Goal: Task Accomplishment & Management: Use online tool/utility

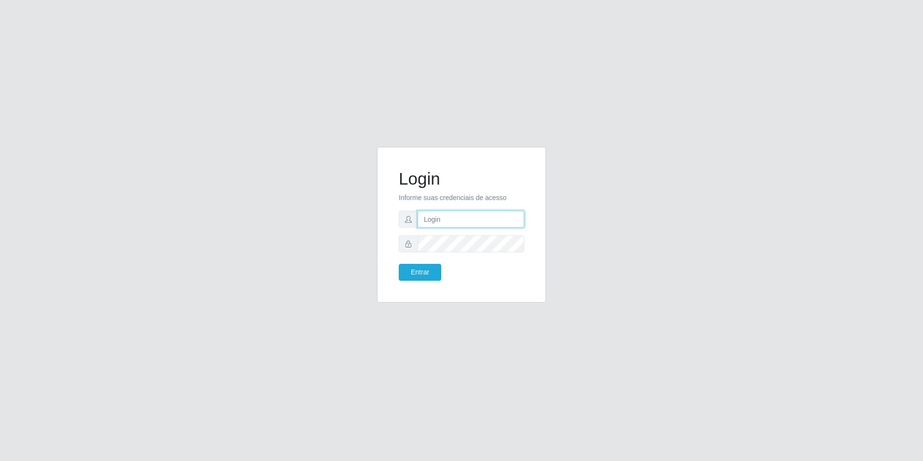
type input "[EMAIL_ADDRESS][DOMAIN_NAME]"
click at [415, 272] on button "Entrar" at bounding box center [420, 272] width 42 height 17
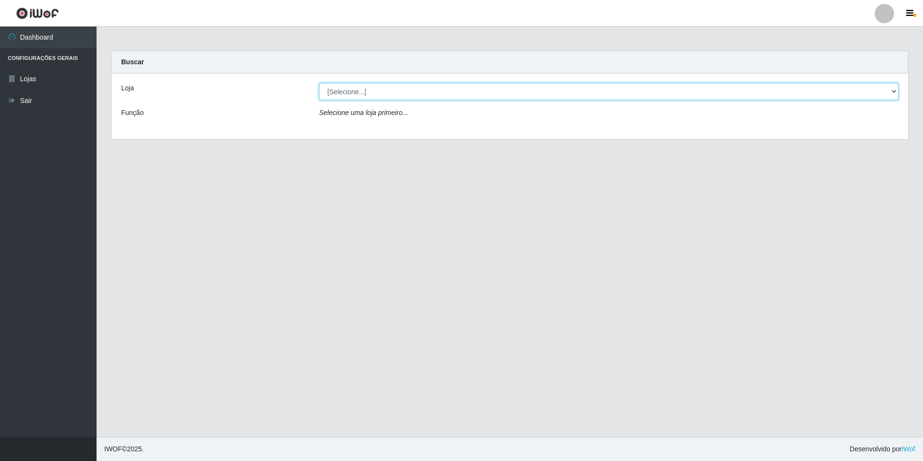
click at [884, 93] on select "[Selecione...] Extrabom - Loja 57 Anchieta" at bounding box center [608, 91] width 579 height 17
select select "470"
click at [319, 83] on select "[Selecione...] Extrabom - Loja 57 Anchieta" at bounding box center [608, 91] width 579 height 17
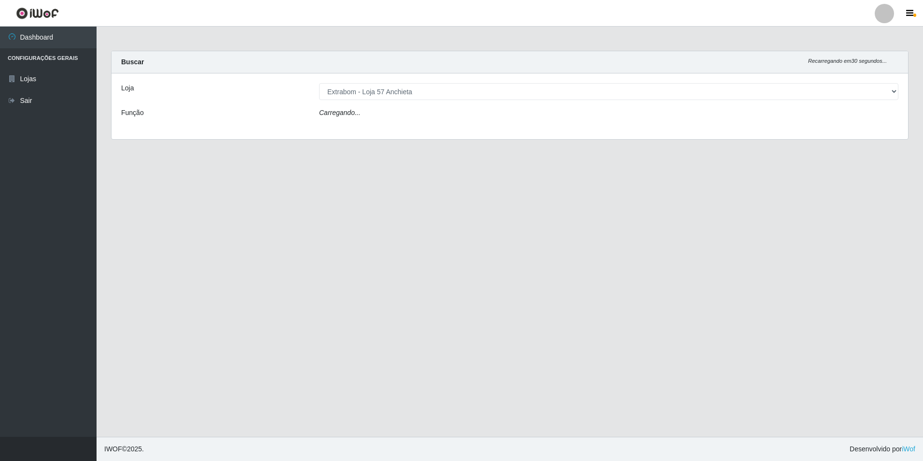
click at [441, 119] on div "Carregando..." at bounding box center [609, 115] width 594 height 14
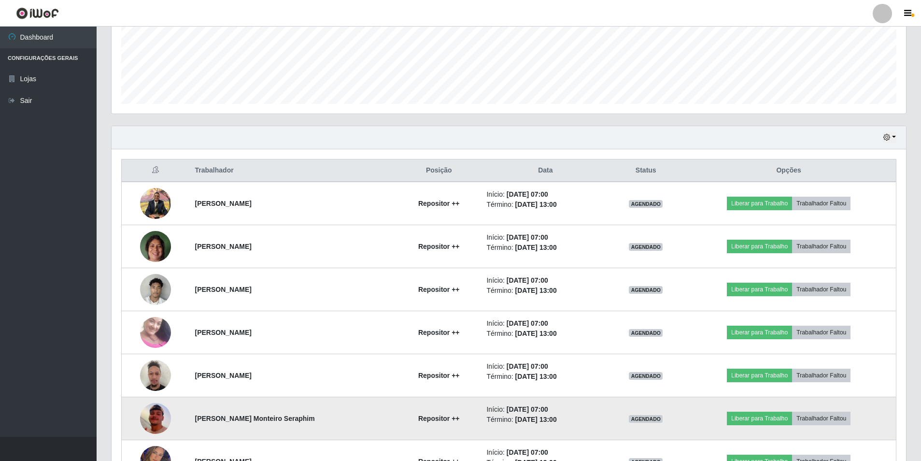
scroll to position [338, 0]
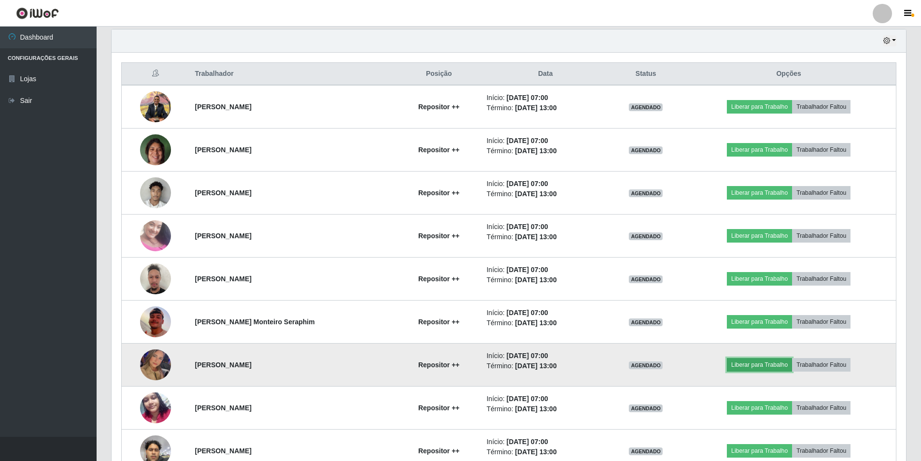
click at [777, 363] on button "Liberar para Trabalho" at bounding box center [759, 365] width 65 height 14
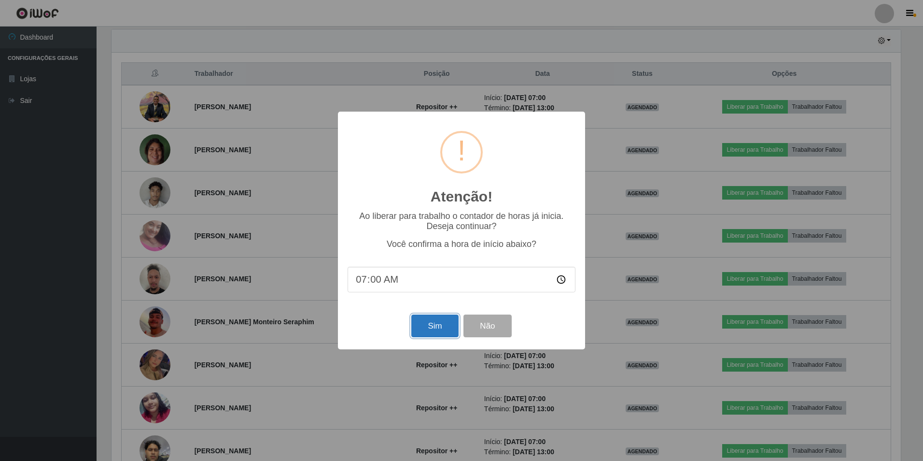
click at [437, 337] on button "Sim" at bounding box center [434, 325] width 47 height 23
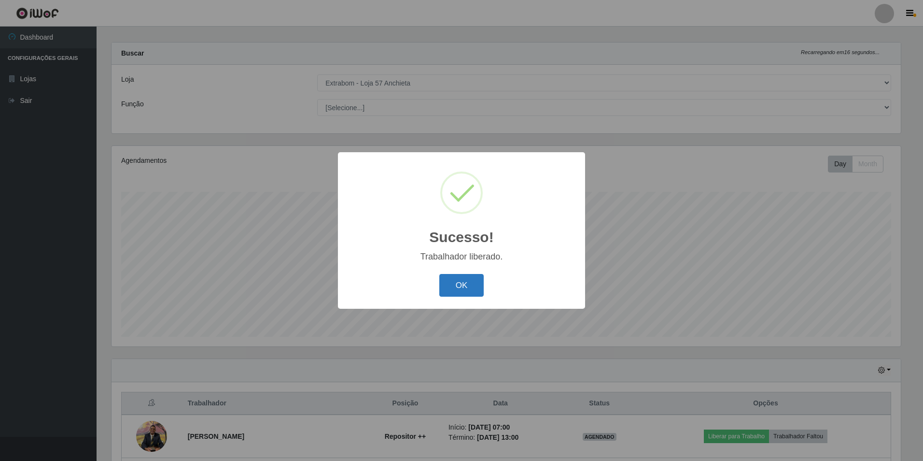
click at [480, 291] on button "OK" at bounding box center [461, 285] width 45 height 23
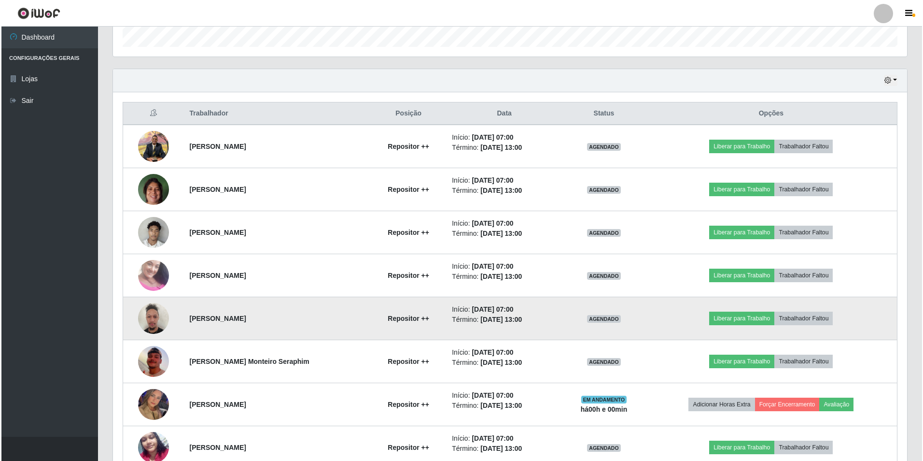
scroll to position [395, 0]
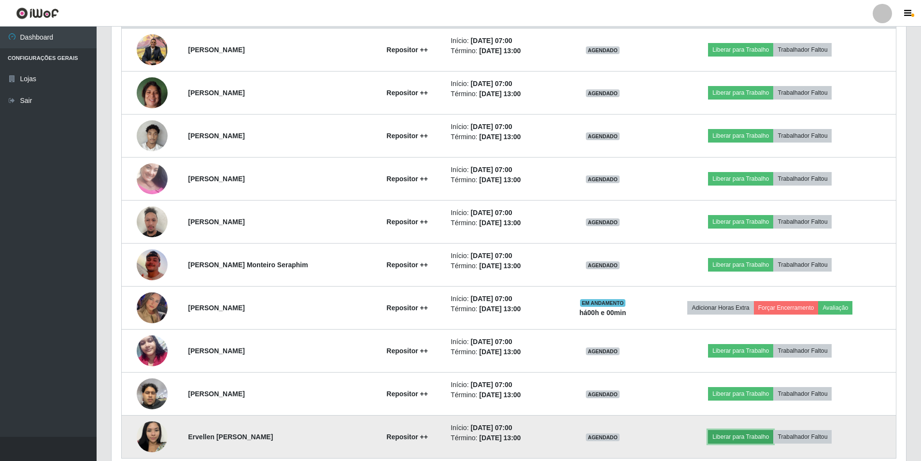
click at [733, 438] on button "Liberar para Trabalho" at bounding box center [740, 437] width 65 height 14
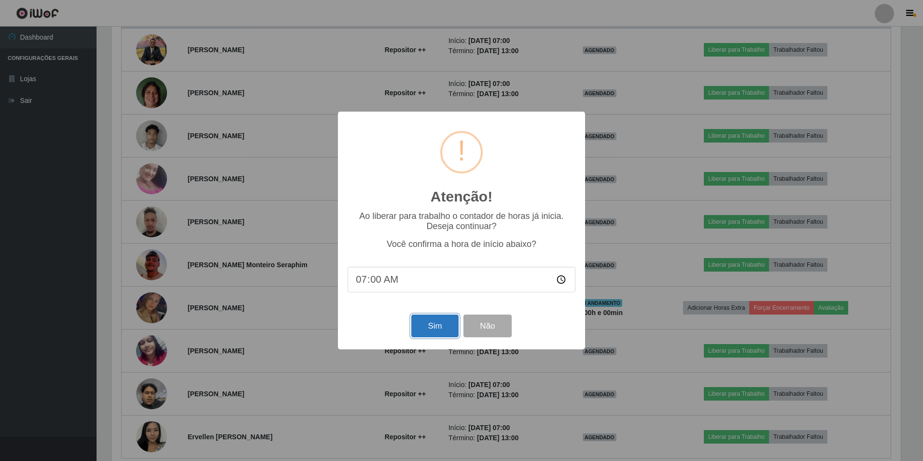
click at [429, 322] on button "Sim" at bounding box center [434, 325] width 47 height 23
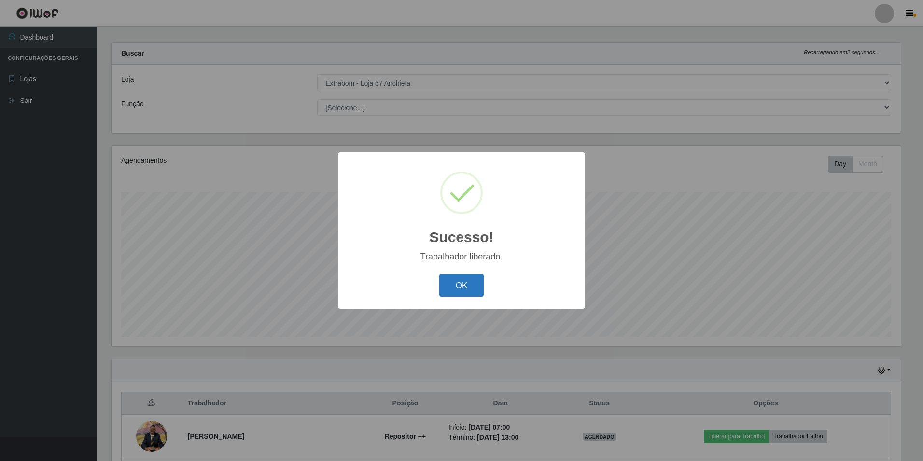
click at [472, 288] on button "OK" at bounding box center [461, 285] width 45 height 23
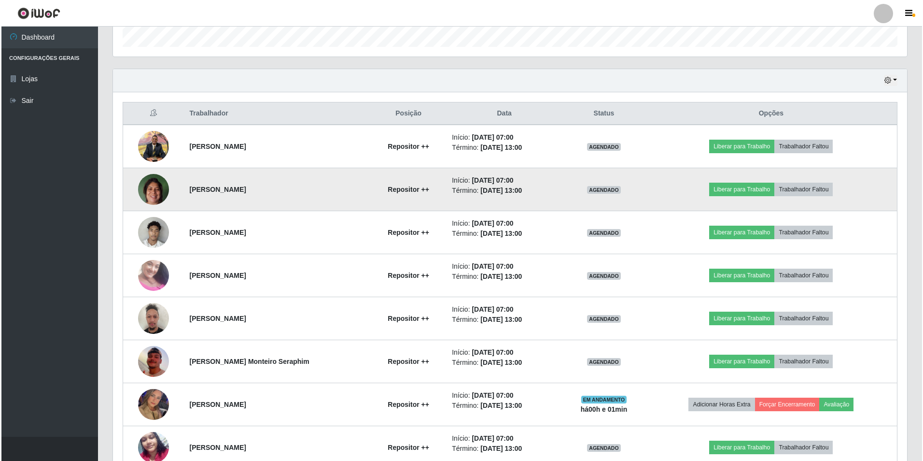
scroll to position [347, 0]
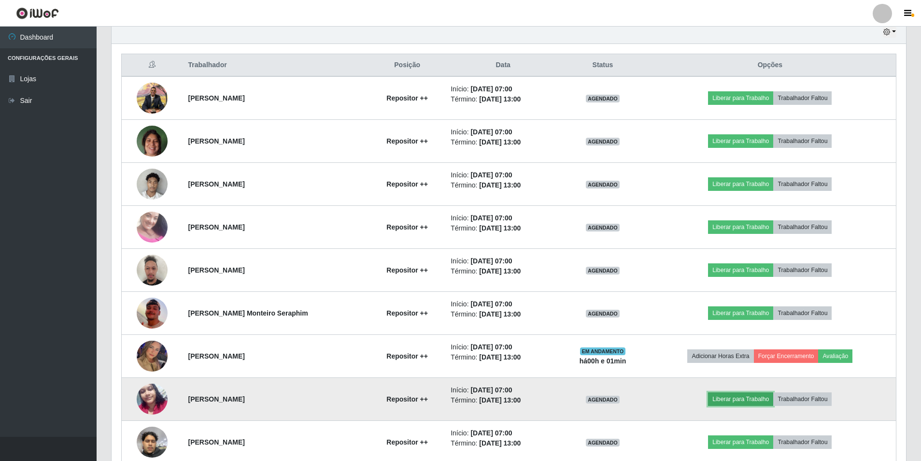
click at [754, 398] on button "Liberar para Trabalho" at bounding box center [740, 399] width 65 height 14
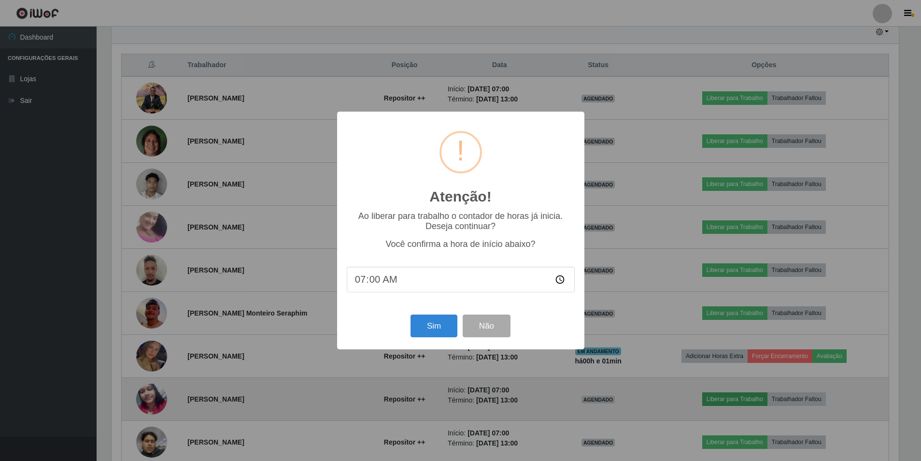
scroll to position [200, 790]
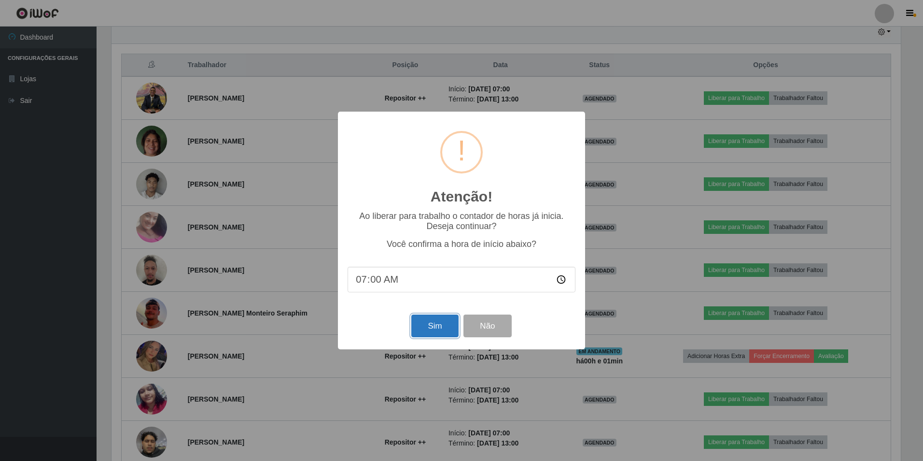
click at [449, 333] on button "Sim" at bounding box center [434, 325] width 47 height 23
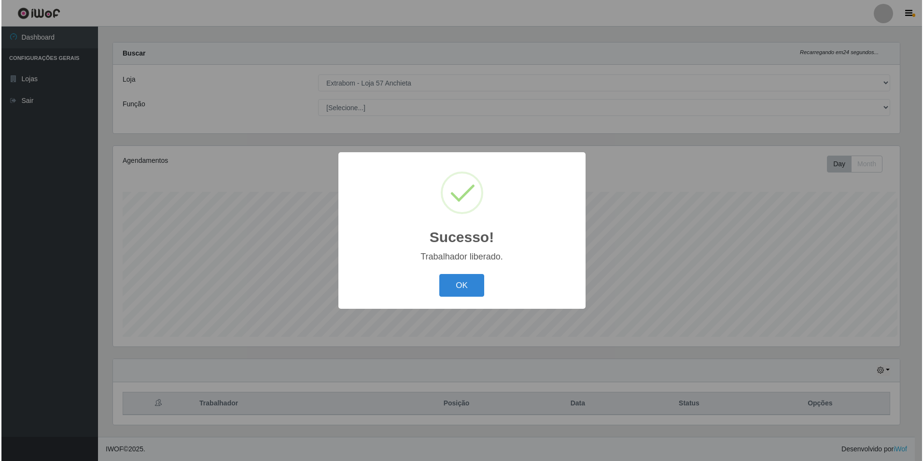
scroll to position [0, 0]
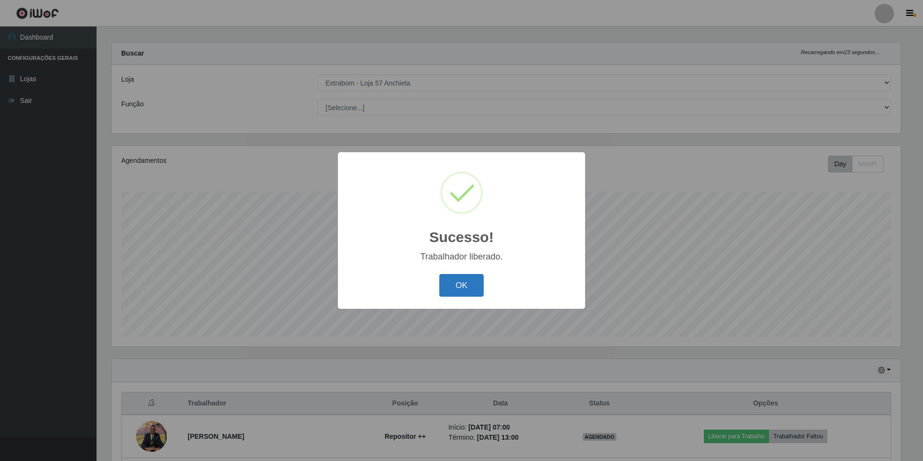
click at [456, 284] on button "OK" at bounding box center [461, 285] width 45 height 23
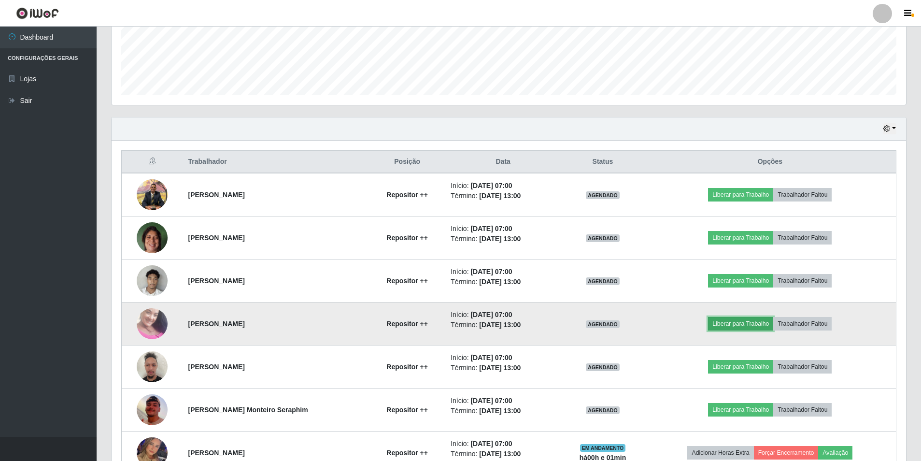
click at [745, 325] on button "Liberar para Trabalho" at bounding box center [740, 324] width 65 height 14
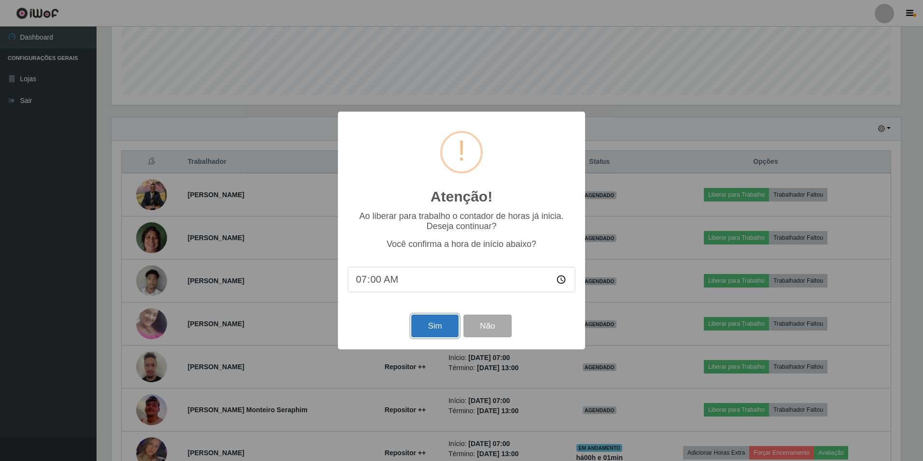
click at [427, 329] on button "Sim" at bounding box center [434, 325] width 47 height 23
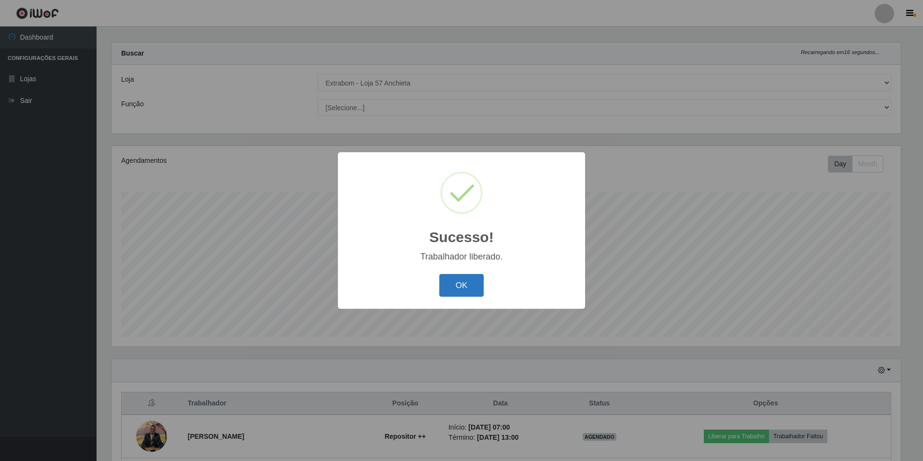
click at [475, 283] on button "OK" at bounding box center [461, 285] width 45 height 23
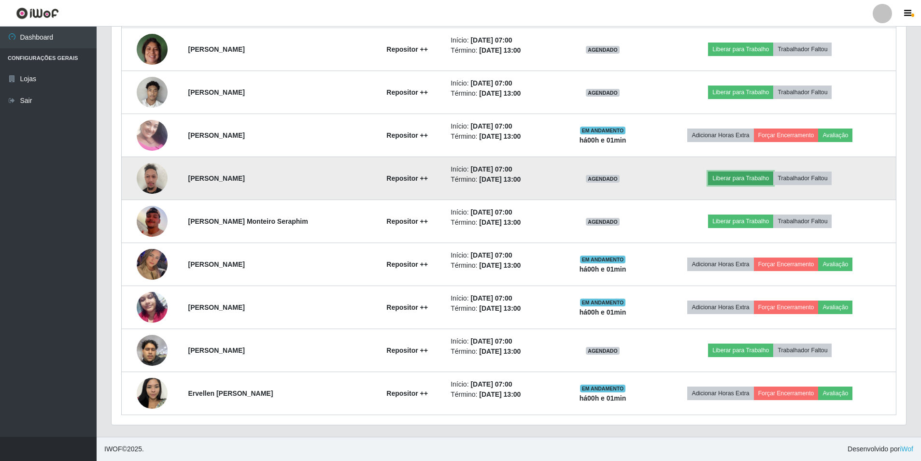
click at [728, 178] on button "Liberar para Trabalho" at bounding box center [740, 178] width 65 height 14
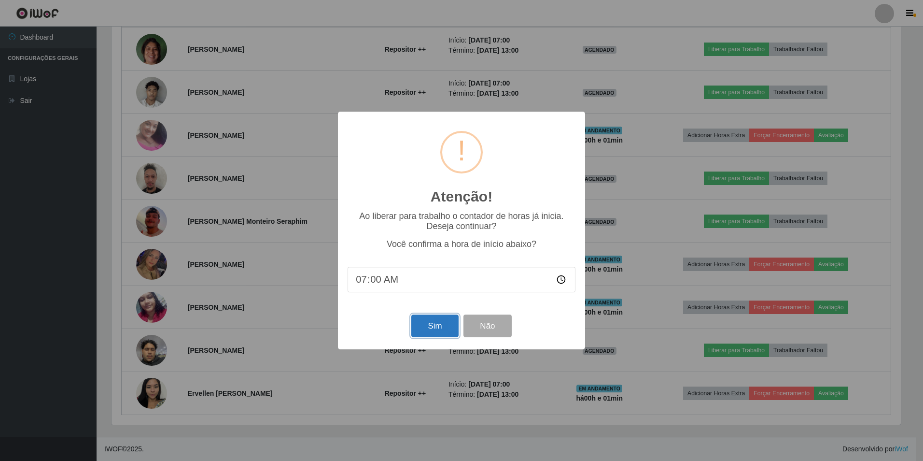
click at [441, 327] on button "Sim" at bounding box center [434, 325] width 47 height 23
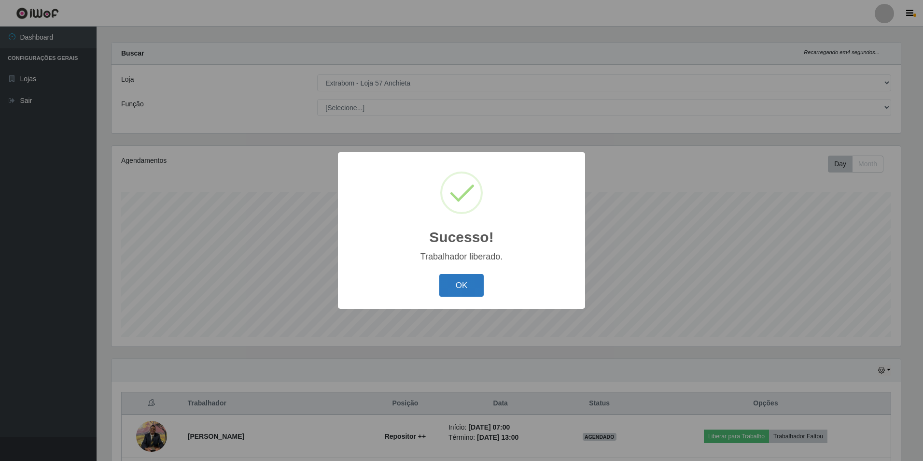
click at [473, 284] on button "OK" at bounding box center [461, 285] width 45 height 23
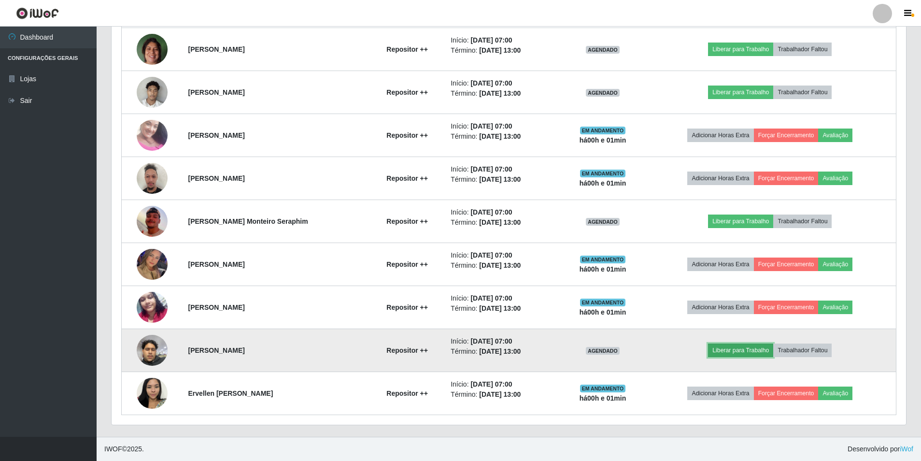
click at [752, 349] on button "Liberar para Trabalho" at bounding box center [740, 350] width 65 height 14
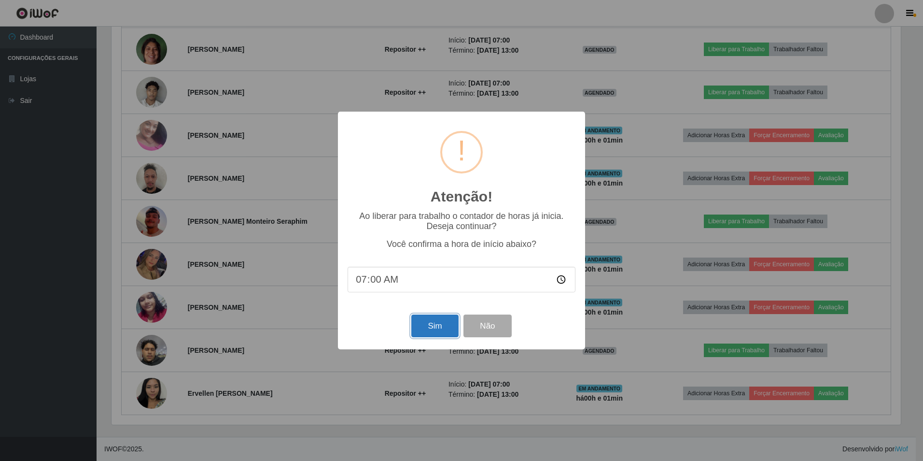
click at [442, 327] on button "Sim" at bounding box center [434, 325] width 47 height 23
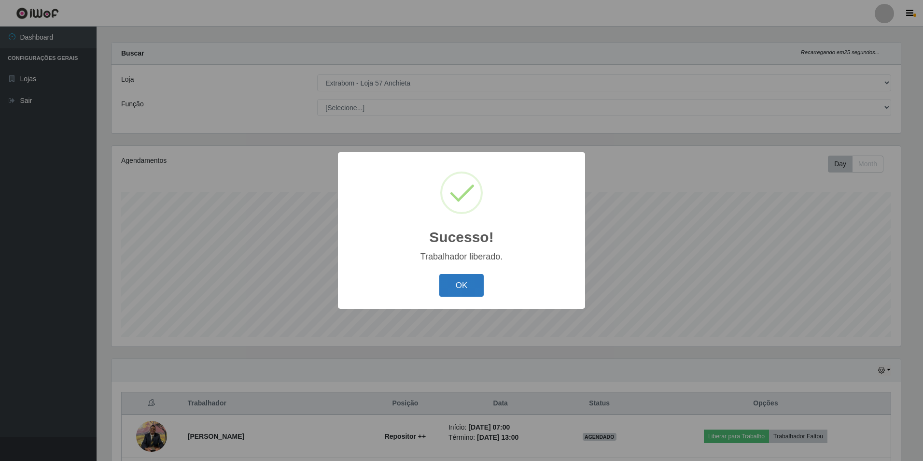
click at [480, 287] on button "OK" at bounding box center [461, 285] width 45 height 23
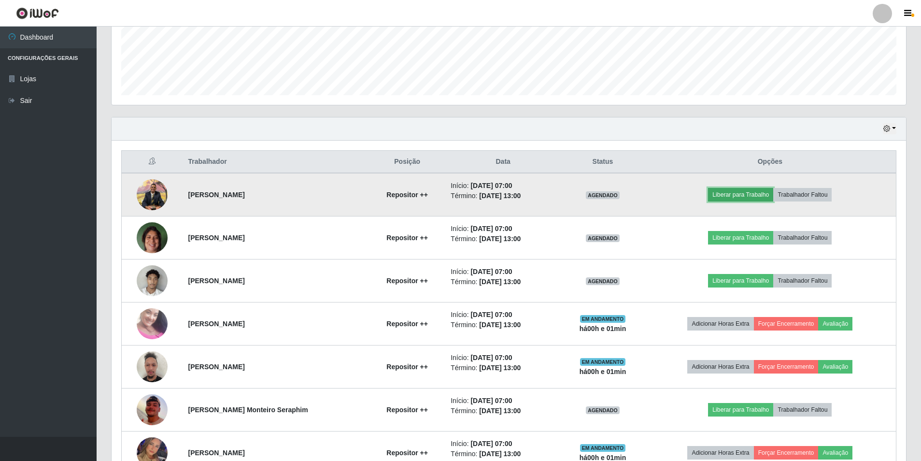
click at [721, 197] on button "Liberar para Trabalho" at bounding box center [740, 195] width 65 height 14
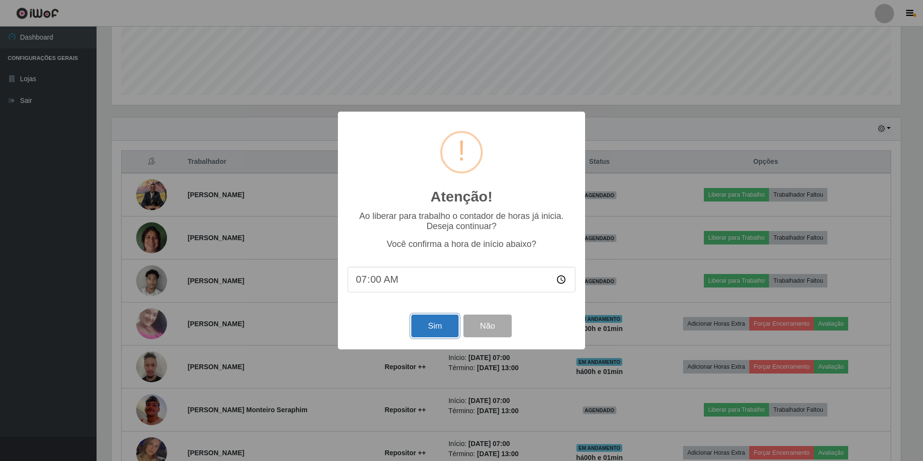
click at [441, 327] on button "Sim" at bounding box center [434, 325] width 47 height 23
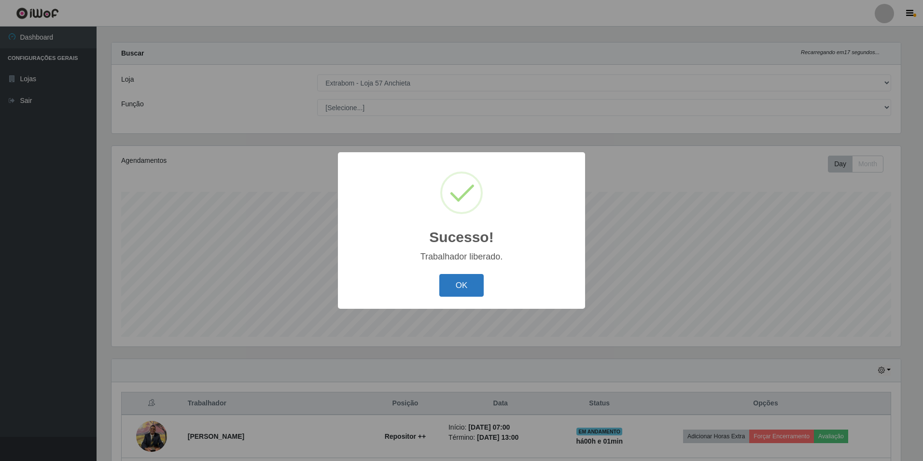
click at [460, 283] on button "OK" at bounding box center [461, 285] width 45 height 23
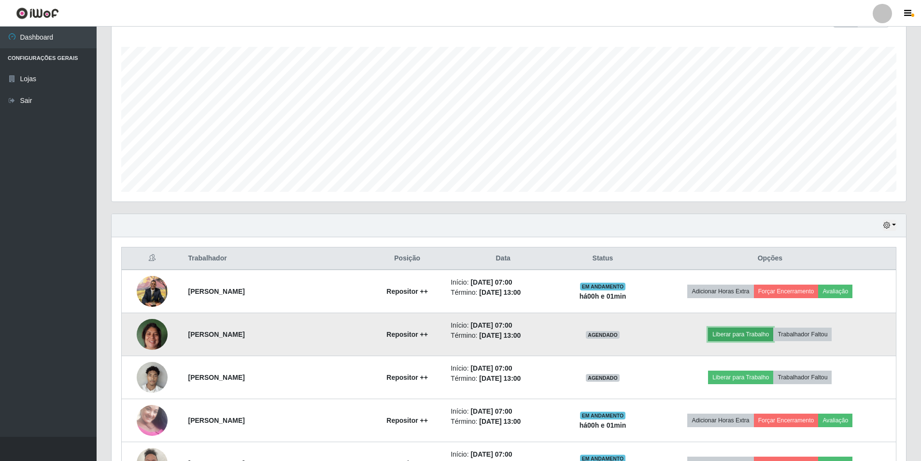
click at [728, 336] on button "Liberar para Trabalho" at bounding box center [740, 334] width 65 height 14
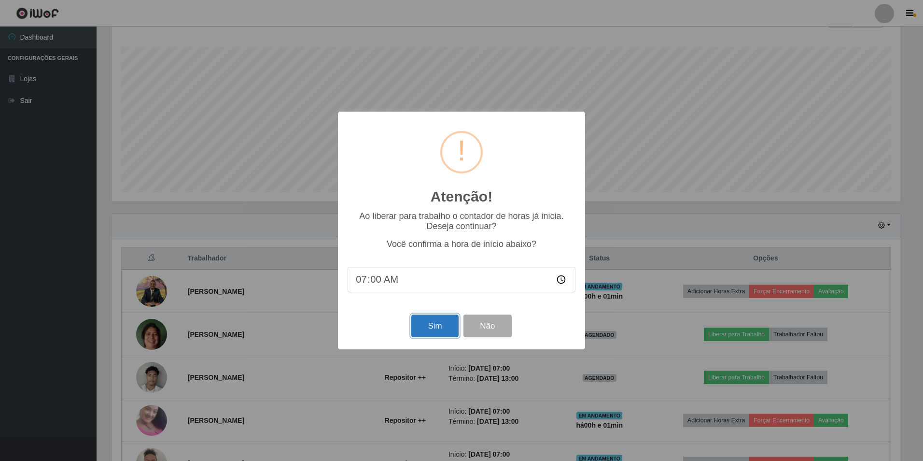
click at [430, 325] on button "Sim" at bounding box center [434, 325] width 47 height 23
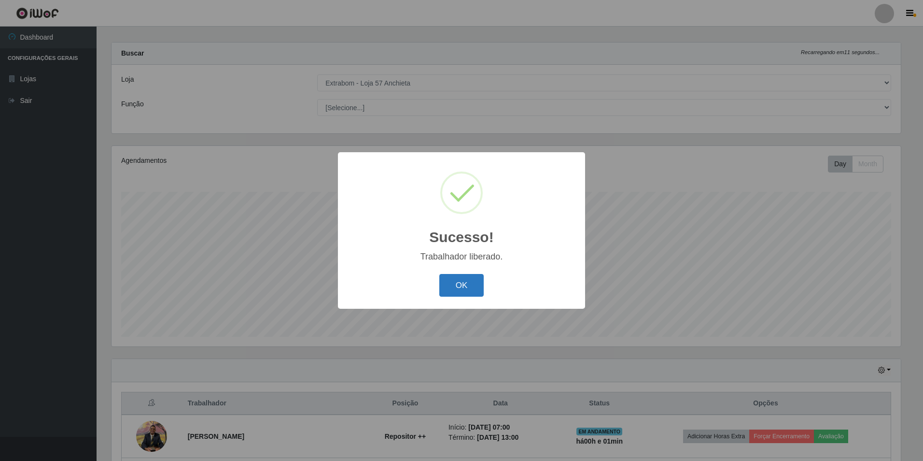
click at [470, 290] on button "OK" at bounding box center [461, 285] width 45 height 23
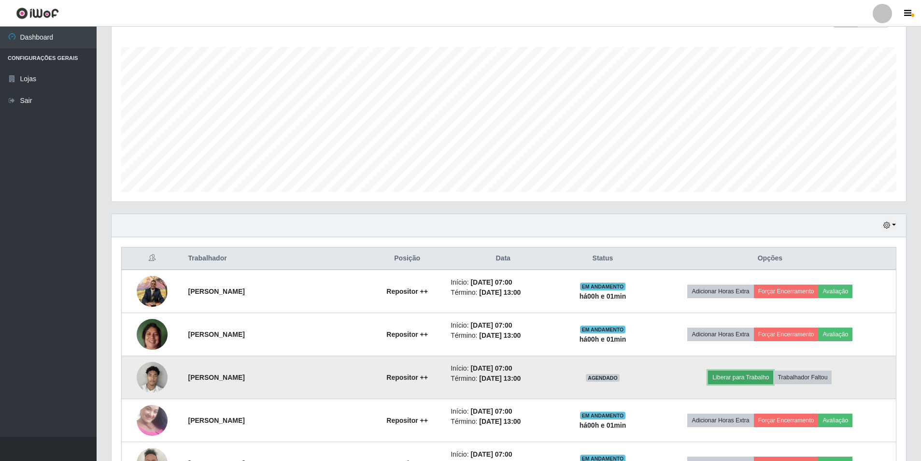
click at [749, 375] on button "Liberar para Trabalho" at bounding box center [740, 377] width 65 height 14
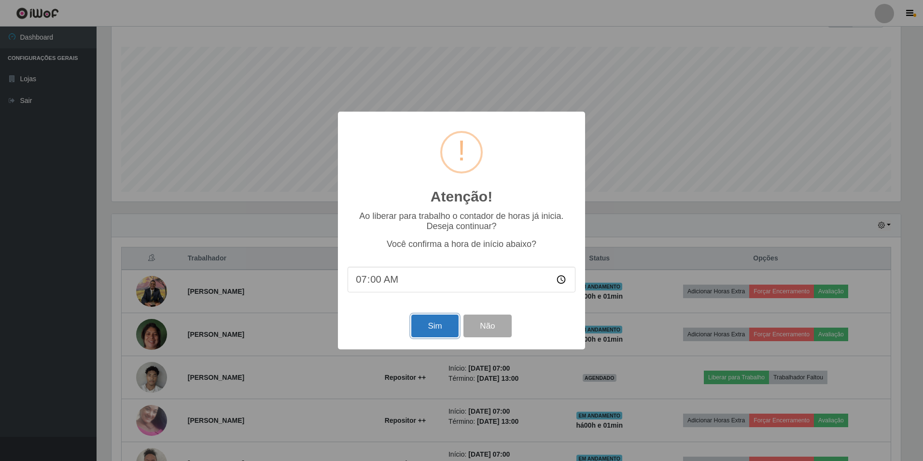
click at [422, 333] on button "Sim" at bounding box center [434, 325] width 47 height 23
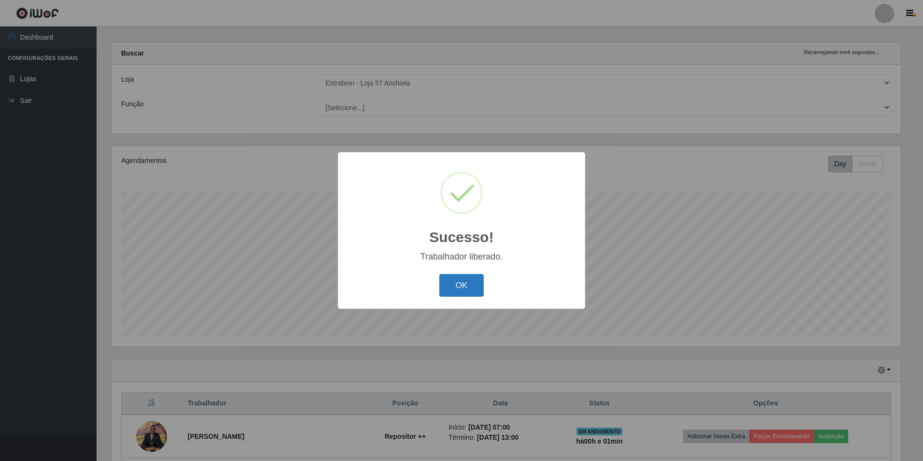
click at [450, 286] on button "OK" at bounding box center [461, 285] width 45 height 23
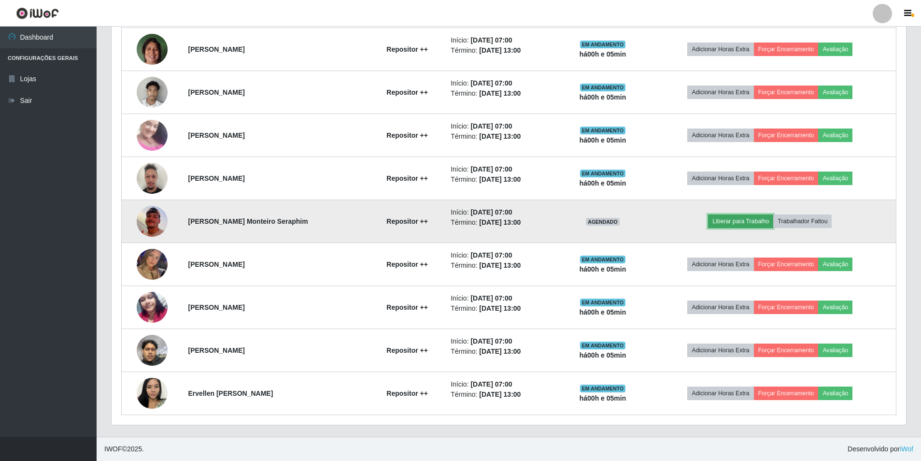
click at [748, 222] on button "Liberar para Trabalho" at bounding box center [740, 221] width 65 height 14
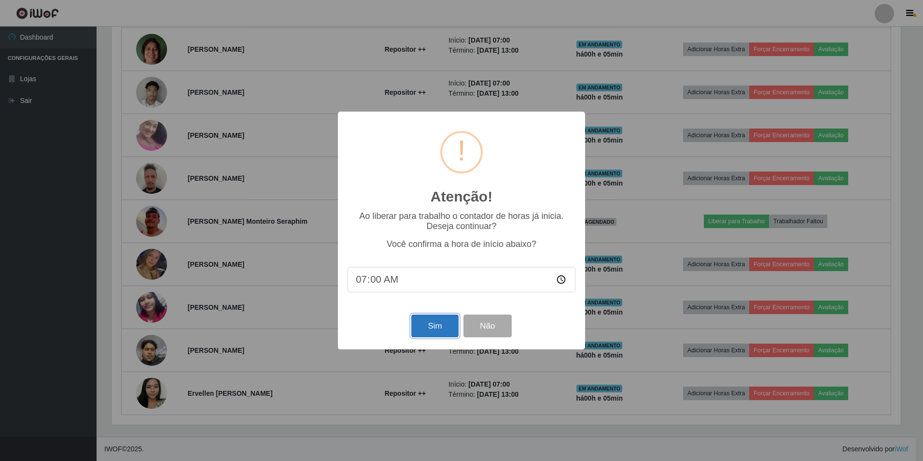
click at [417, 331] on button "Sim" at bounding box center [434, 325] width 47 height 23
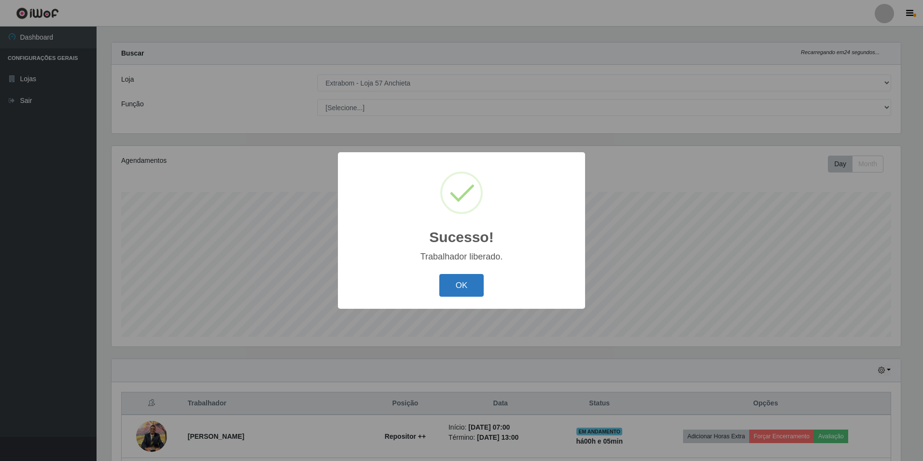
click at [452, 290] on button "OK" at bounding box center [461, 285] width 45 height 23
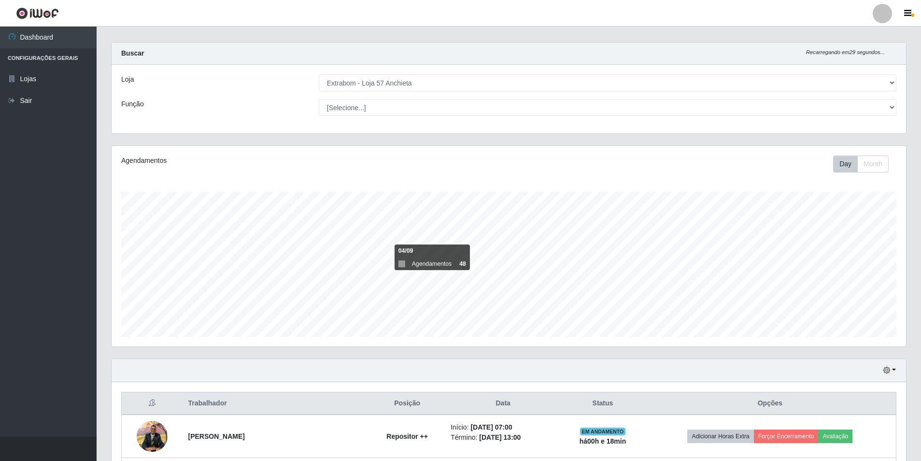
scroll to position [154, 0]
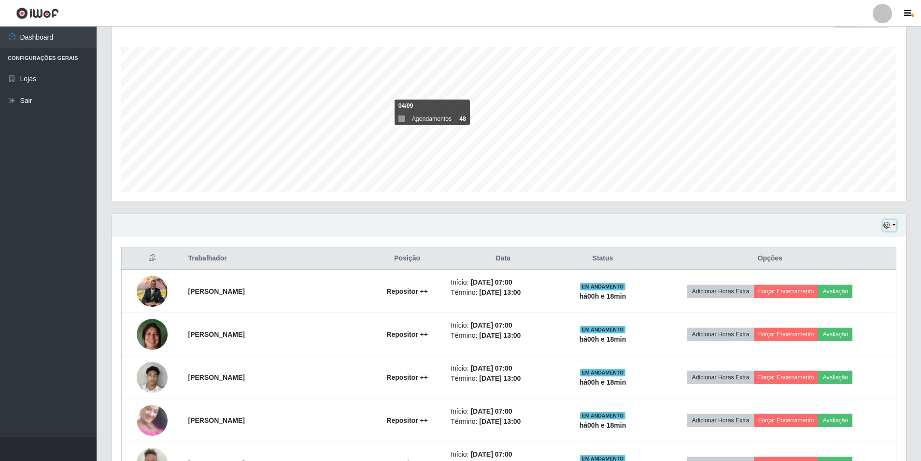
click at [886, 226] on icon "button" at bounding box center [886, 225] width 7 height 7
click at [865, 300] on button "1 Semana" at bounding box center [857, 303] width 76 height 20
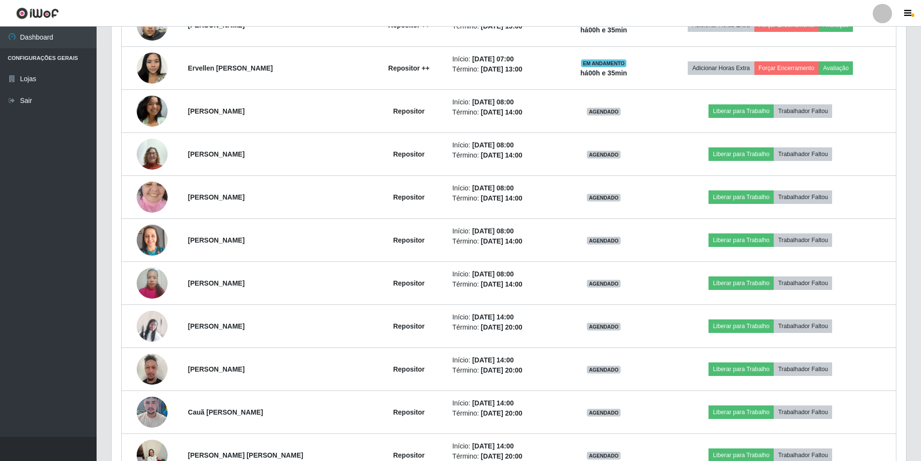
scroll to position [619, 0]
